Goal: Information Seeking & Learning: Understand process/instructions

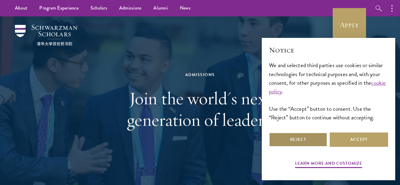
click at [301, 142] on button "Reject" at bounding box center [298, 139] width 58 height 14
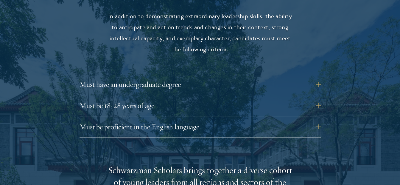
scroll to position [805, 0]
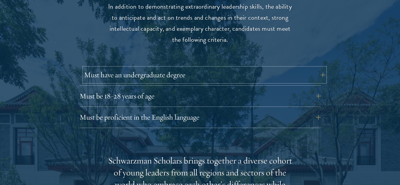
click at [228, 68] on button "Must have an undergraduate degree" at bounding box center [204, 75] width 241 height 14
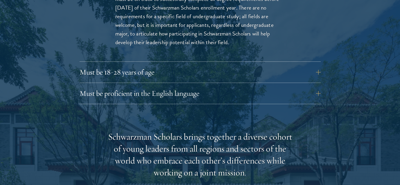
scroll to position [924, 0]
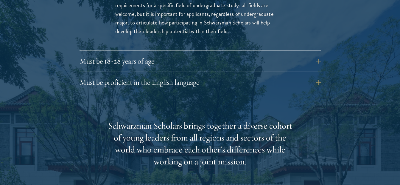
click at [227, 75] on button "Must be proficient in the English language" at bounding box center [200, 82] width 241 height 14
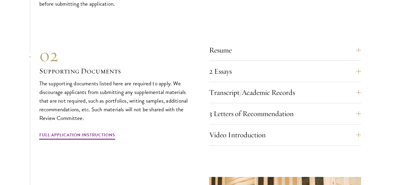
scroll to position [2205, 0]
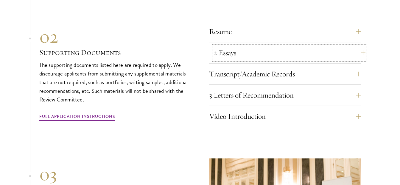
click at [225, 56] on button "2 Essays" at bounding box center [290, 53] width 152 height 14
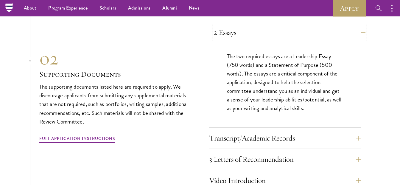
scroll to position [2046, 0]
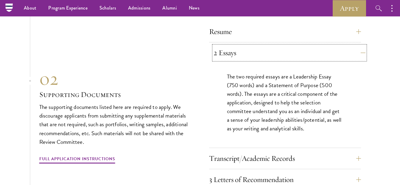
click at [225, 56] on button "2 Essays" at bounding box center [290, 53] width 152 height 14
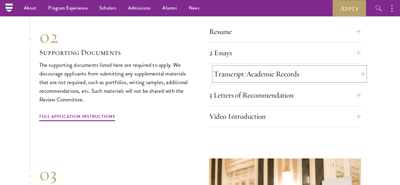
click at [226, 67] on button "Transcript/Academic Records" at bounding box center [290, 74] width 152 height 14
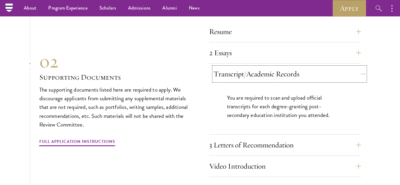
click at [226, 67] on button "Transcript/Academic Records" at bounding box center [290, 74] width 152 height 14
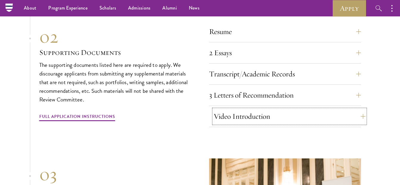
click at [228, 109] on button "Video Introduction" at bounding box center [290, 116] width 152 height 14
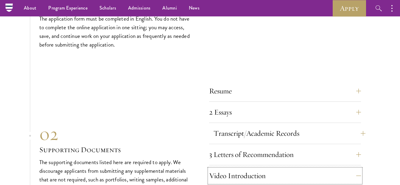
scroll to position [1986, 0]
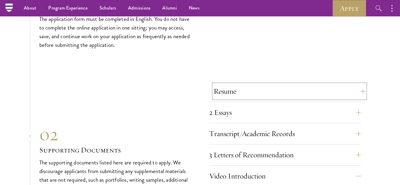
click at [229, 91] on button "Resume" at bounding box center [290, 91] width 152 height 14
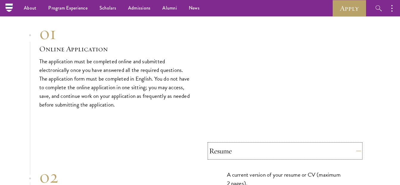
scroll to position [0, 0]
